Goal: Transaction & Acquisition: Purchase product/service

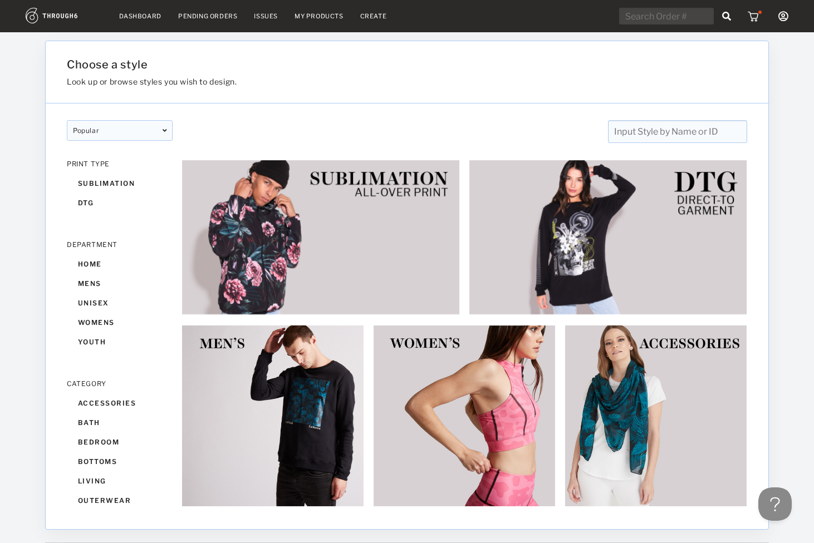
click at [783, 14] on icon at bounding box center [783, 16] width 10 height 10
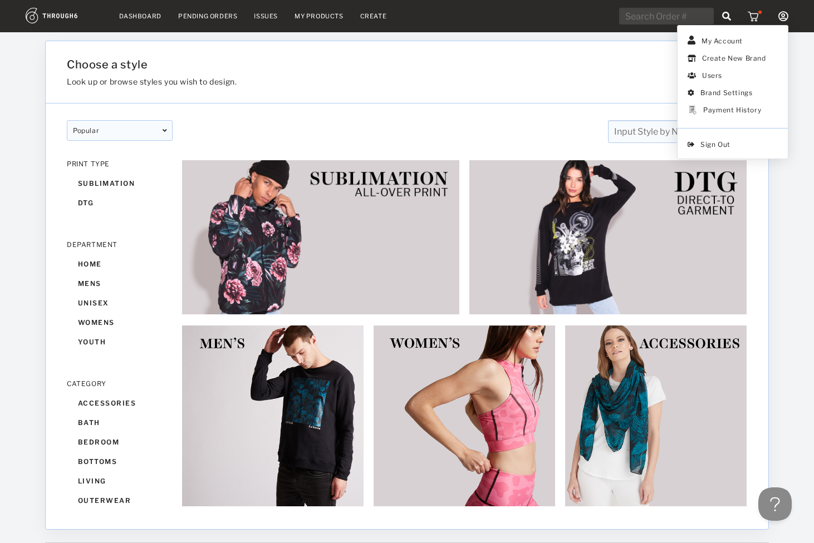
click at [595, 72] on div "Choose a style Look up or browse styles you wish to design." at bounding box center [349, 72] width 574 height 28
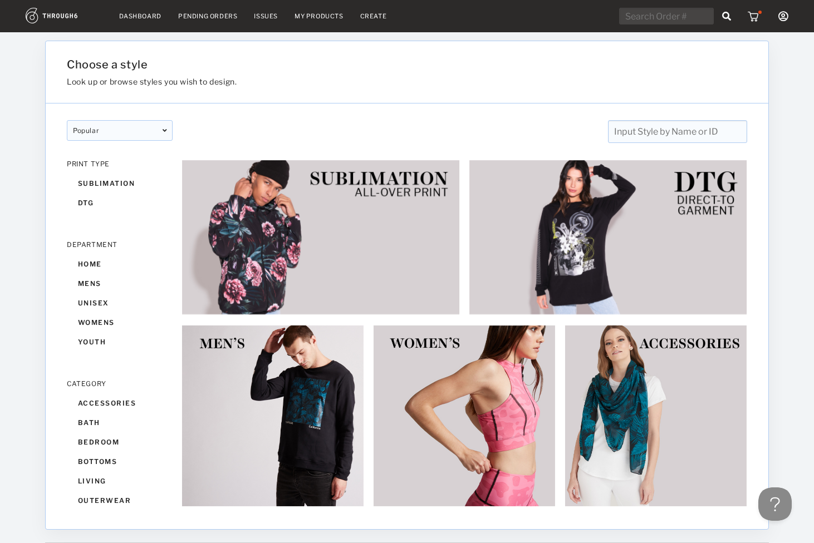
click at [315, 14] on link "My Products" at bounding box center [318, 16] width 49 height 8
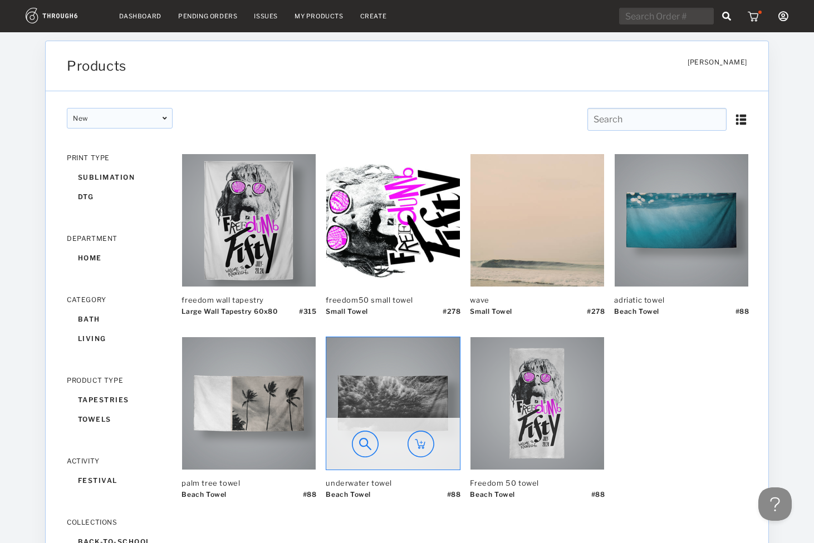
click at [395, 411] on img at bounding box center [393, 403] width 134 height 132
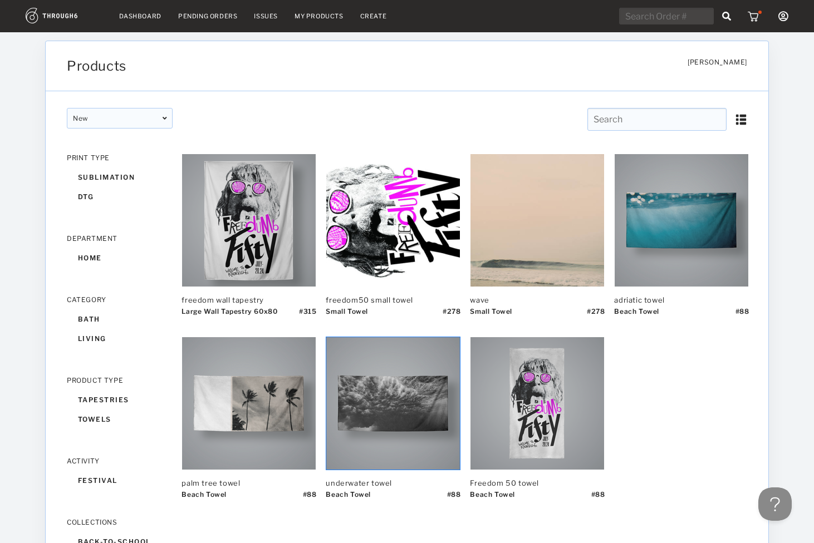
click at [421, 445] on img at bounding box center [420, 444] width 27 height 27
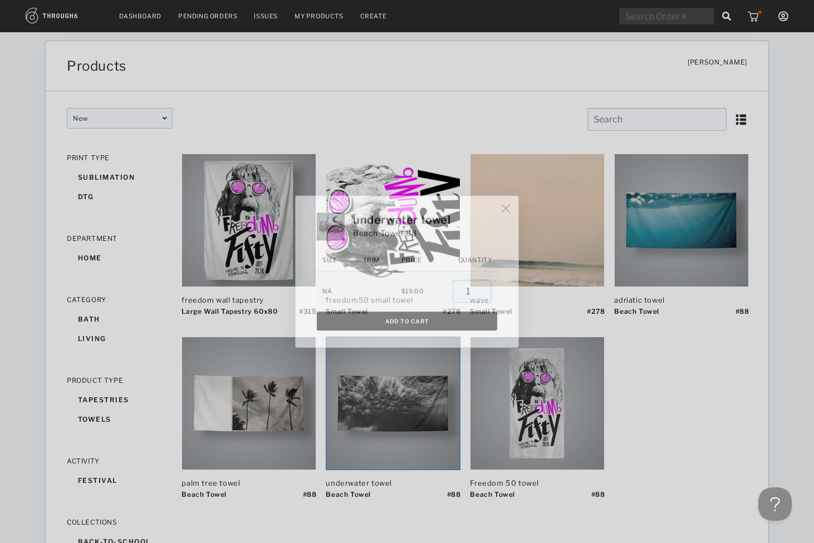
type input "1"
click at [449, 316] on button "Add To Cart" at bounding box center [407, 321] width 180 height 19
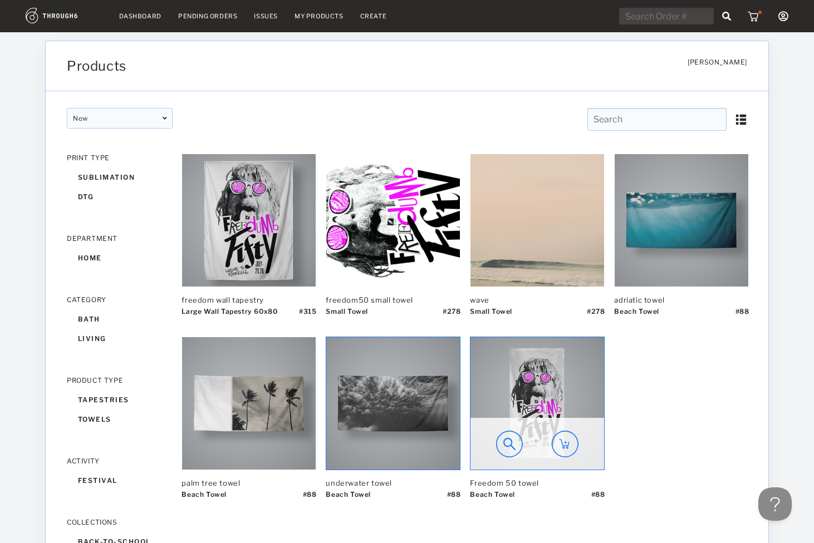
click at [566, 449] on img at bounding box center [565, 444] width 27 height 27
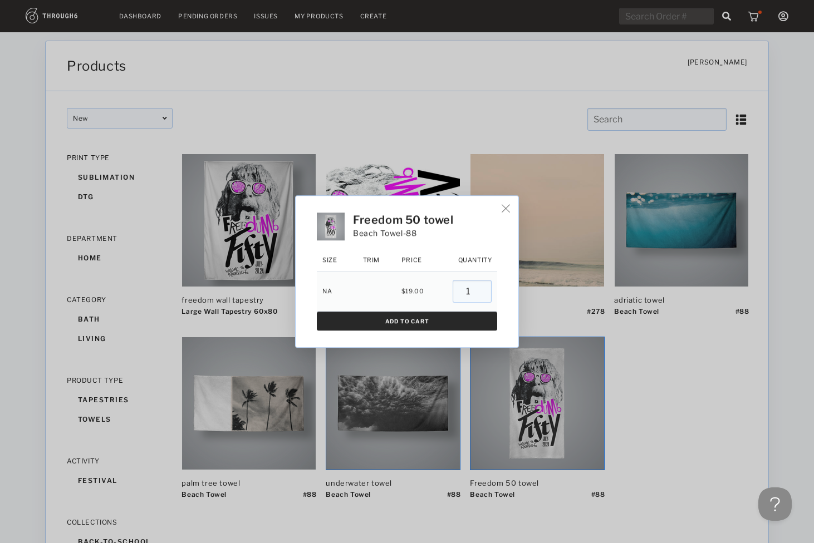
type input "1"
click at [440, 318] on button "Add To Cart" at bounding box center [407, 321] width 180 height 19
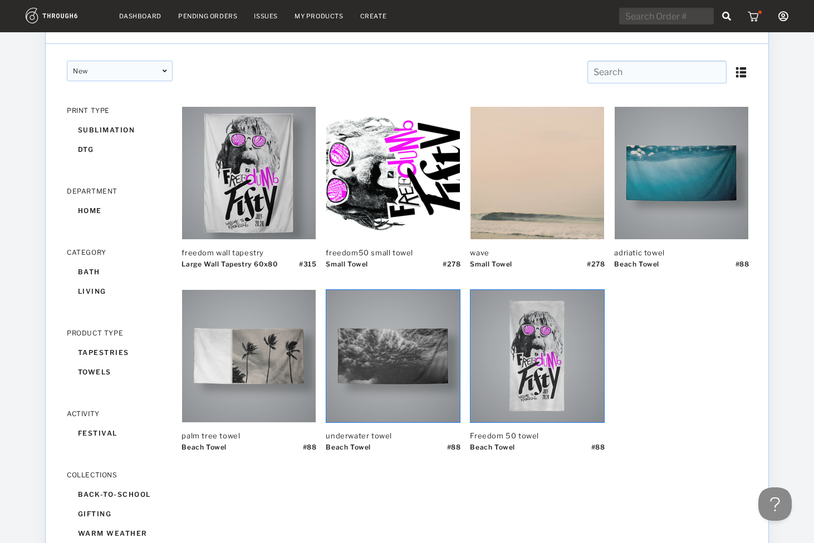
scroll to position [41, 0]
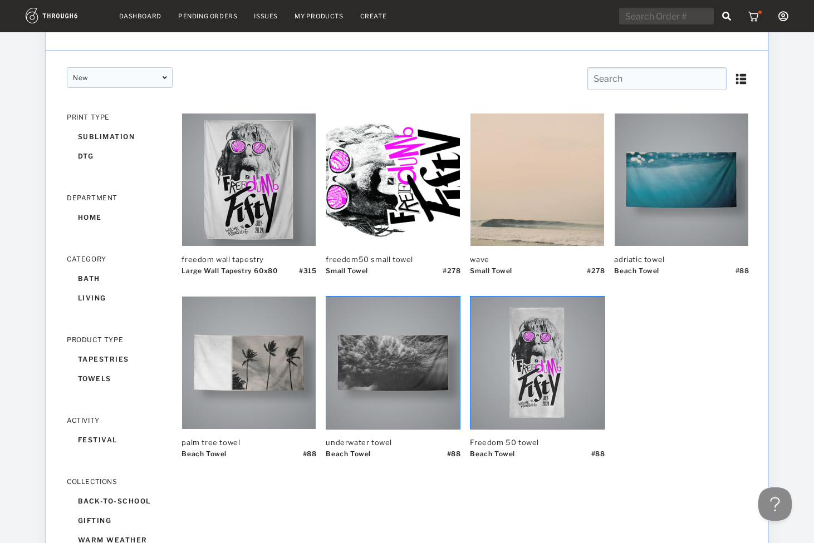
click at [387, 355] on img at bounding box center [393, 363] width 134 height 132
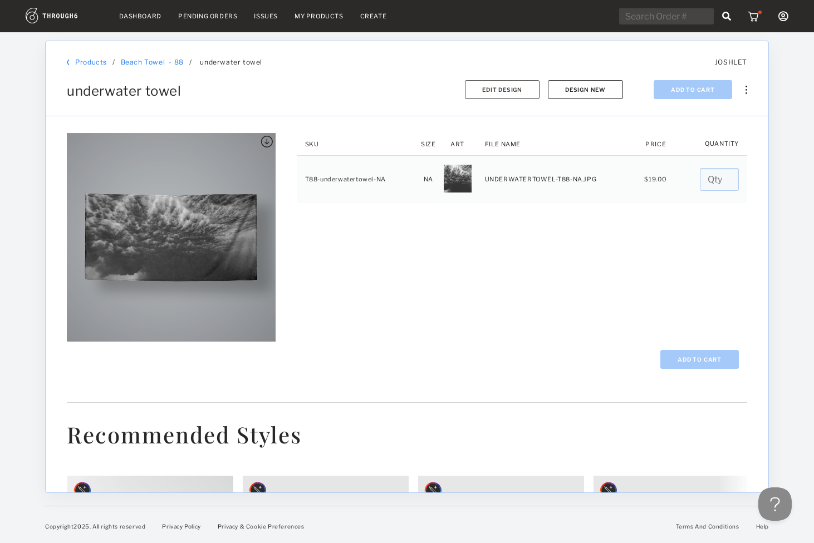
click at [599, 92] on button "Design New" at bounding box center [585, 89] width 75 height 19
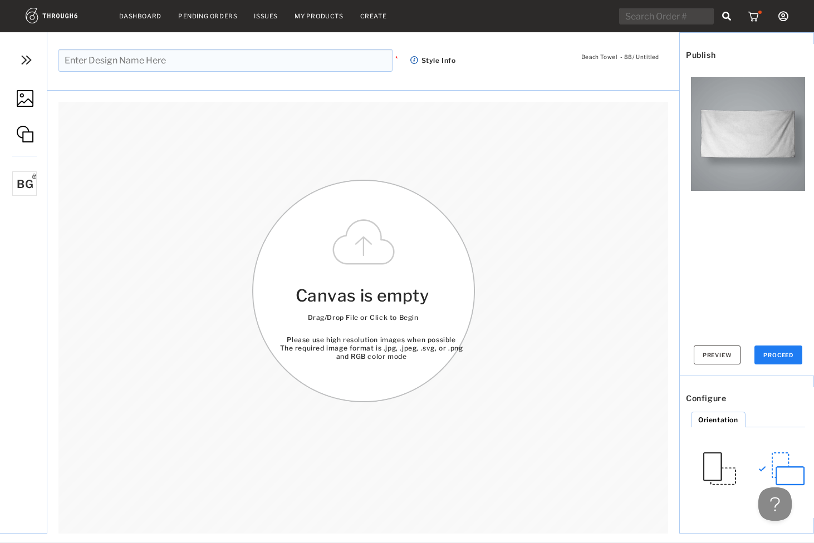
click at [739, 148] on img at bounding box center [748, 134] width 114 height 114
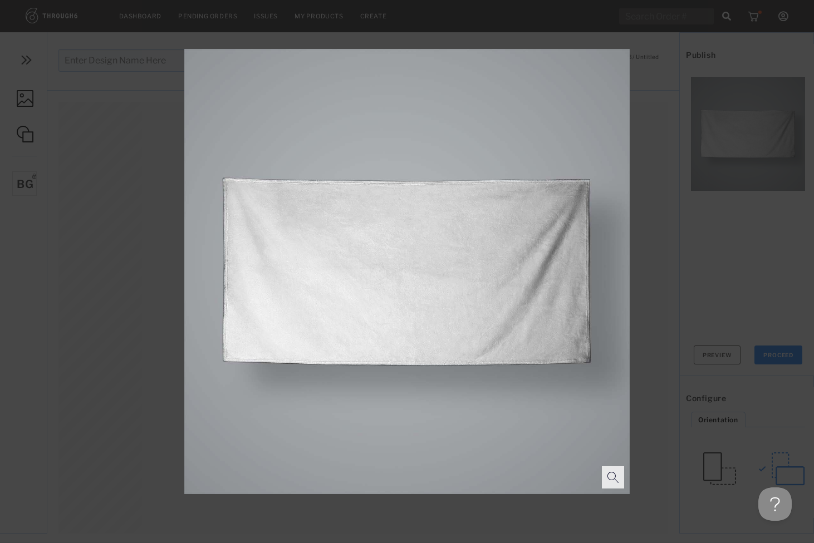
click at [739, 148] on div at bounding box center [407, 271] width 814 height 543
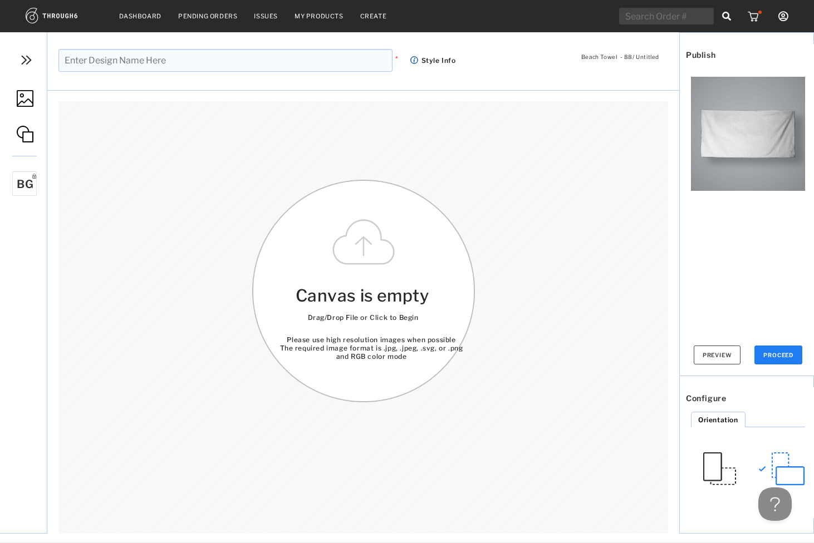
click at [24, 99] on img at bounding box center [25, 98] width 17 height 17
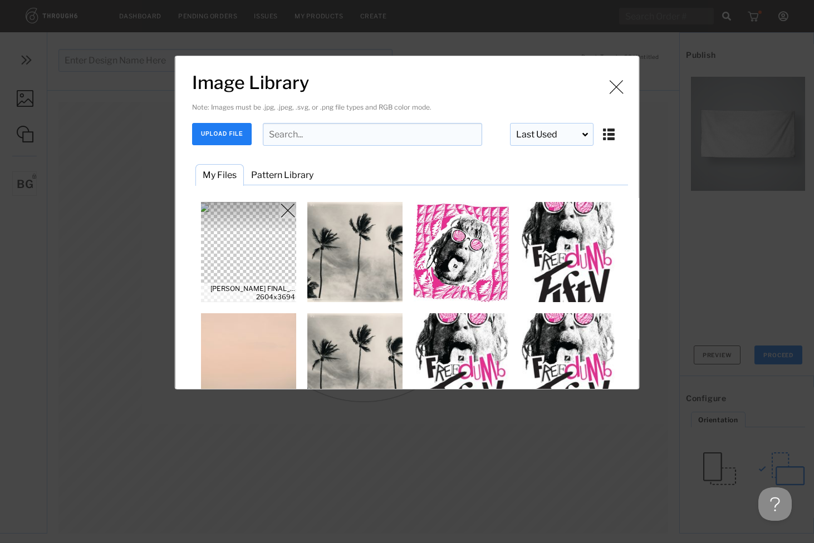
click at [254, 249] on img "Image Library" at bounding box center [249, 252] width 100 height 100
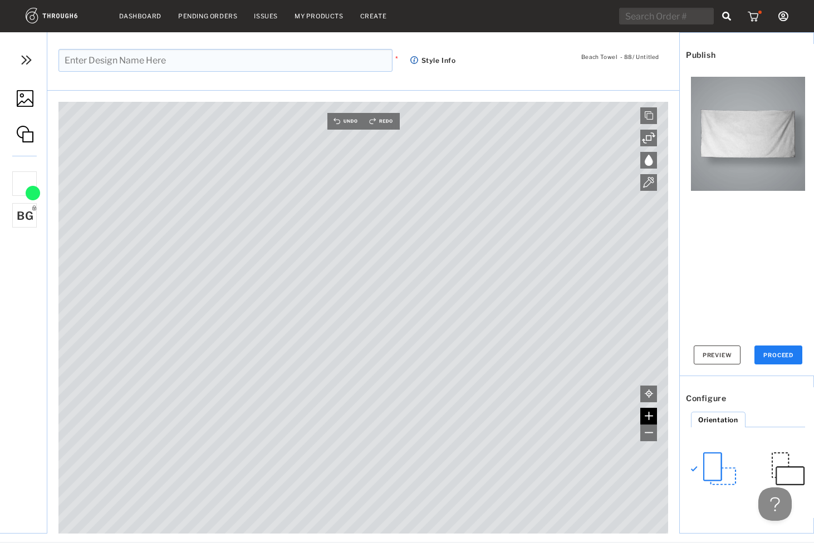
click at [652, 416] on img at bounding box center [649, 416] width 8 height 8
click at [647, 434] on img at bounding box center [649, 433] width 8 height 8
click at [342, 119] on img at bounding box center [345, 121] width 36 height 17
click at [24, 93] on img at bounding box center [25, 98] width 17 height 17
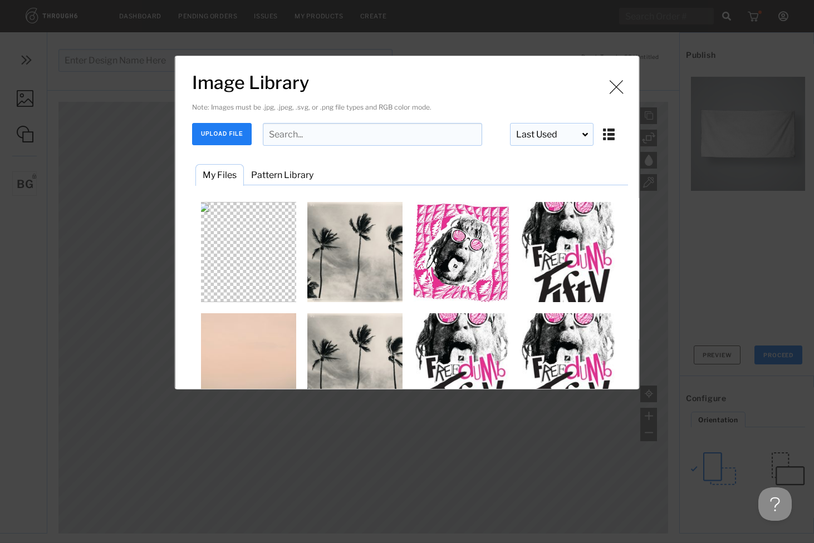
click at [213, 132] on button "UPLOAD FILE" at bounding box center [222, 134] width 60 height 22
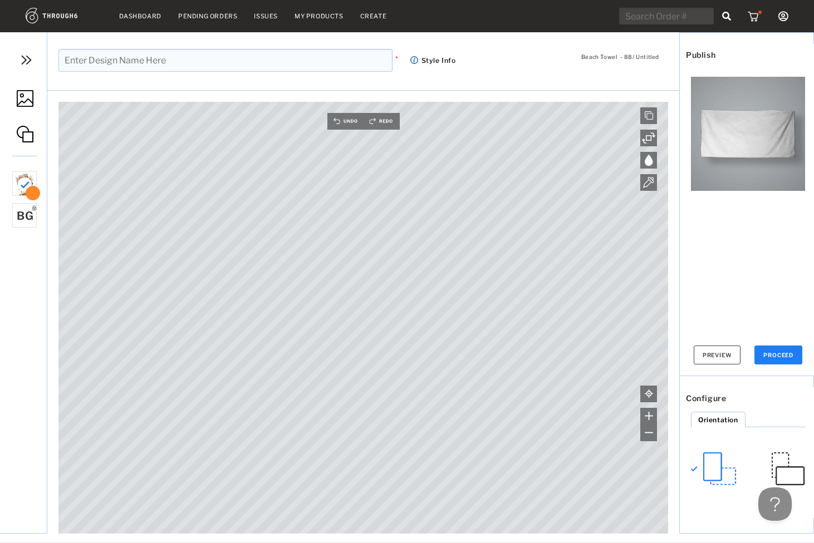
click at [775, 346] on button "PROCEED" at bounding box center [778, 355] width 48 height 19
click at [186, 55] on input "text" at bounding box center [225, 60] width 334 height 23
type input "bosom"
click at [776, 351] on button "PROCEED" at bounding box center [778, 355] width 48 height 19
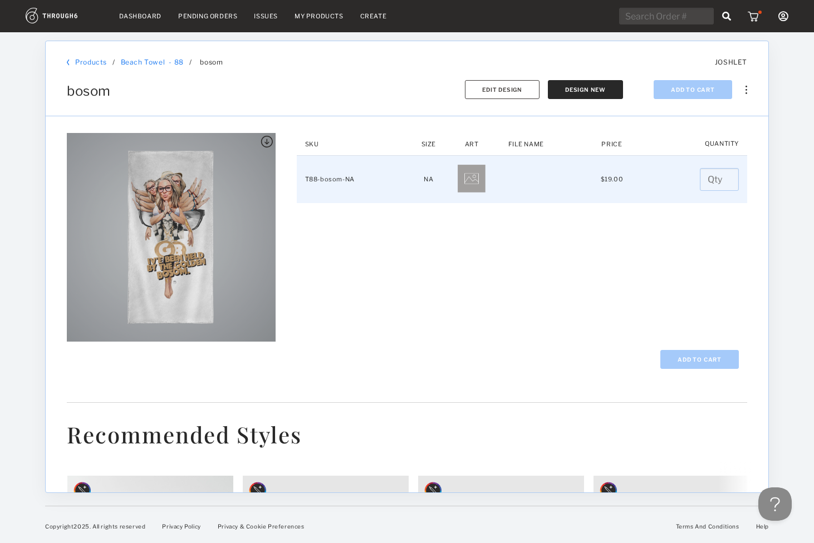
click at [711, 173] on input "number" at bounding box center [719, 179] width 39 height 23
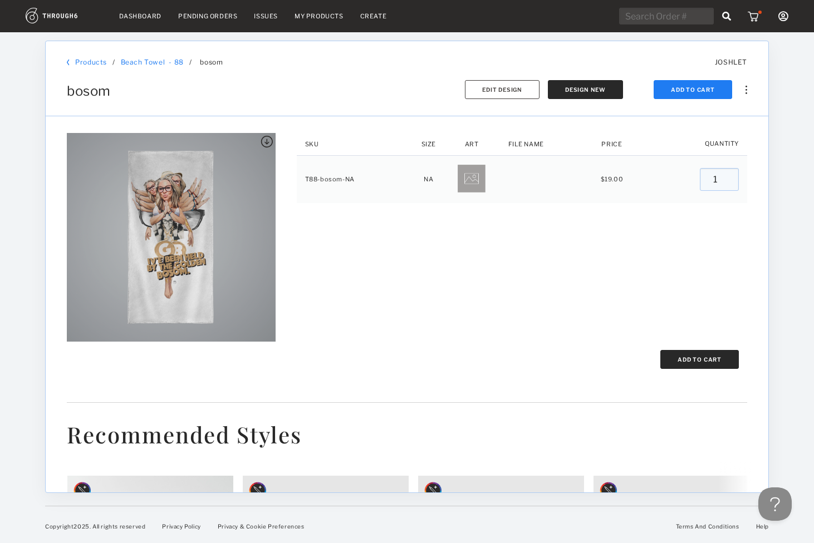
click at [696, 356] on button "Add To Cart" at bounding box center [699, 359] width 78 height 19
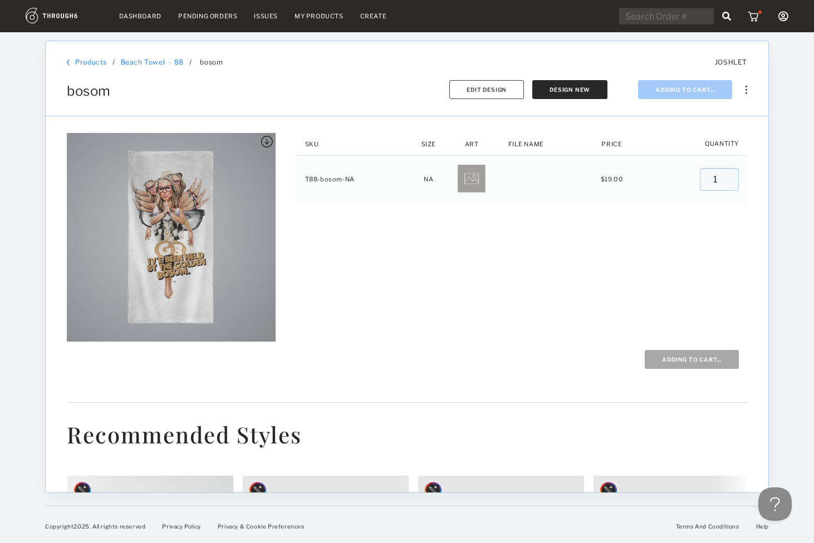
type input "0"
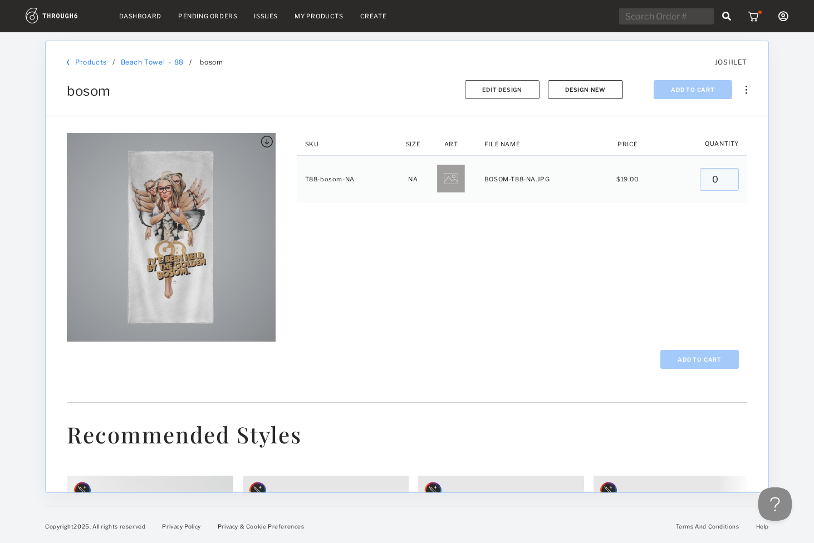
click at [582, 90] on button "Design New" at bounding box center [585, 89] width 75 height 19
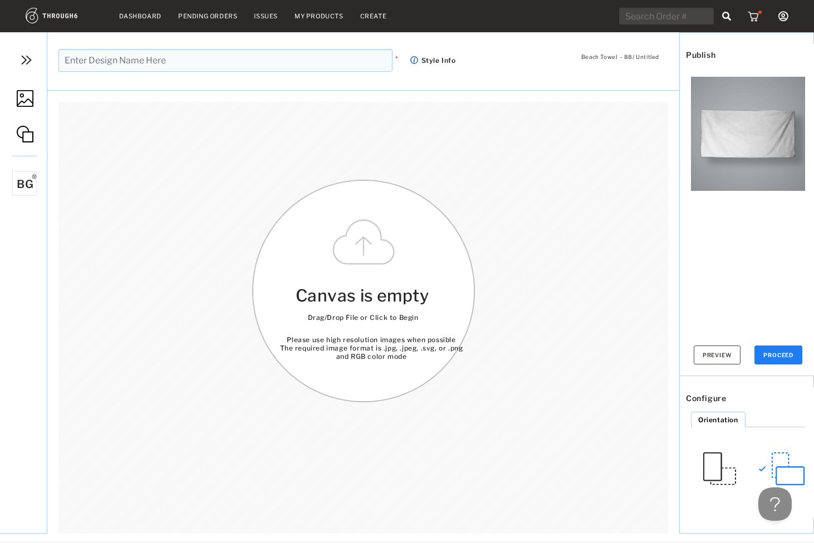
click at [371, 248] on div "Canvas is empty Drag/Drop File or Click to Begin Please use high resolution ima…" at bounding box center [363, 291] width 223 height 223
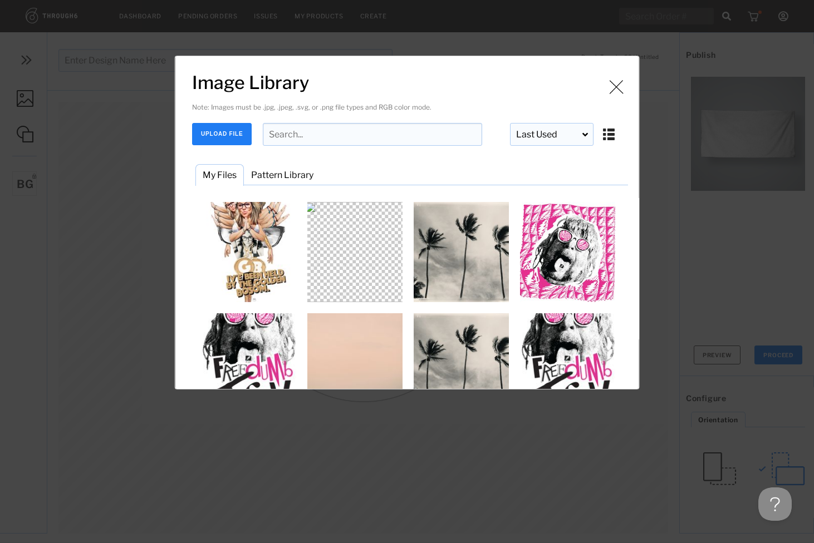
click at [764, 130] on div "Image is being uploaded and processed for use. Image Library Note: Images must …" at bounding box center [407, 271] width 814 height 543
click at [658, 167] on div "Image is being uploaded and processed for use. Image Library Note: Images must …" at bounding box center [407, 271] width 814 height 543
click at [608, 82] on img "Image Library" at bounding box center [616, 86] width 17 height 17
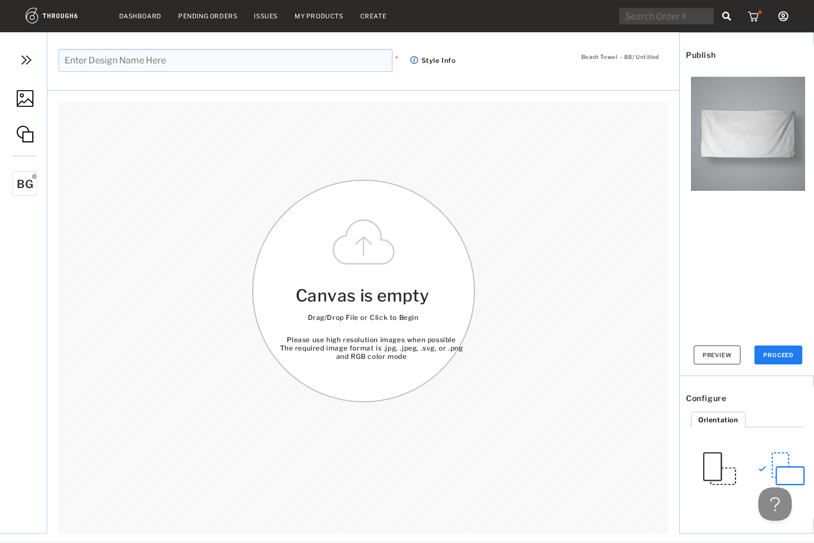
click at [720, 126] on img at bounding box center [748, 134] width 114 height 114
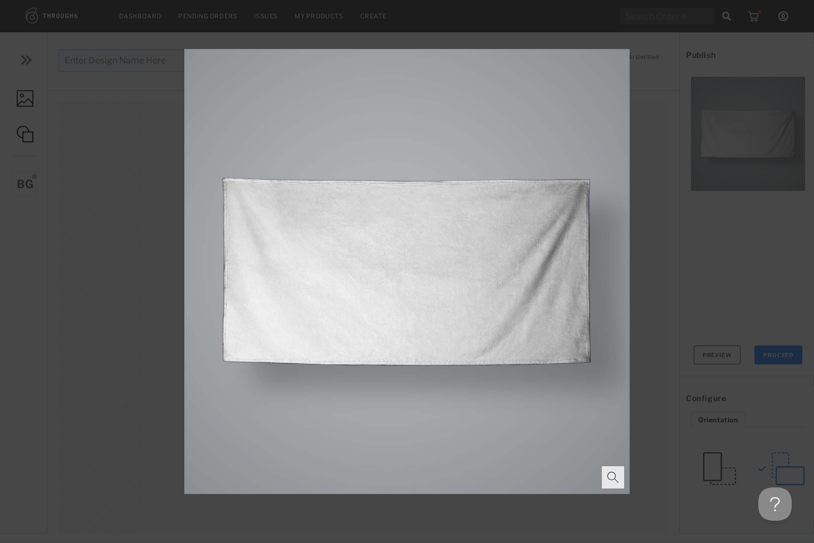
click at [685, 286] on div at bounding box center [407, 271] width 814 height 543
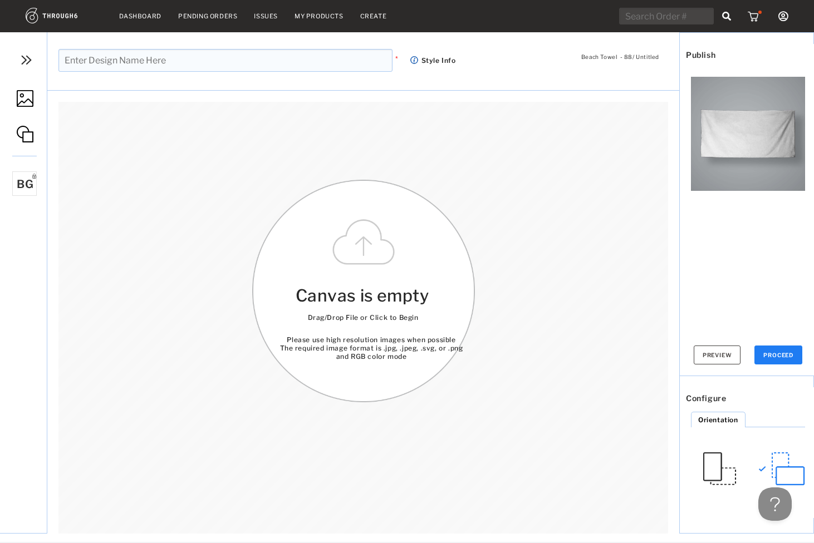
click at [23, 98] on img at bounding box center [25, 98] width 17 height 17
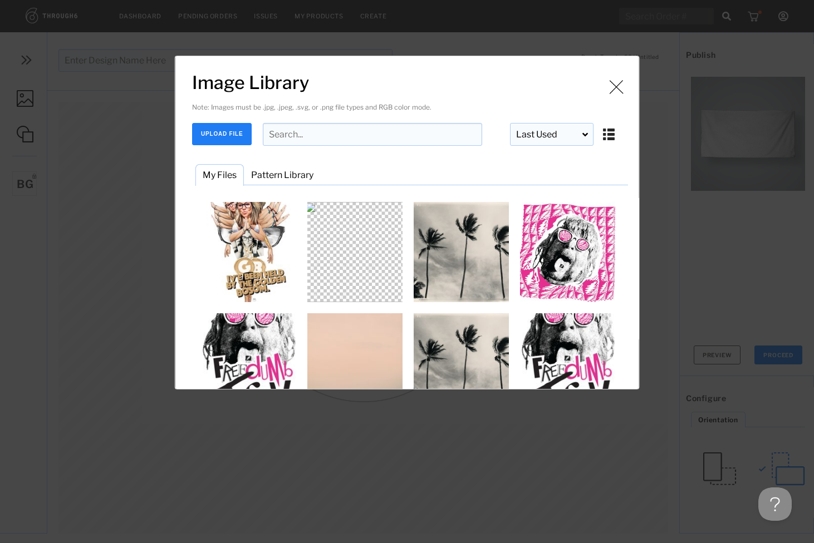
click at [232, 136] on button "UPLOAD FILE" at bounding box center [222, 134] width 60 height 22
click at [222, 130] on button "UPLOAD FILE" at bounding box center [222, 134] width 60 height 22
